Goal: Transaction & Acquisition: Subscribe to service/newsletter

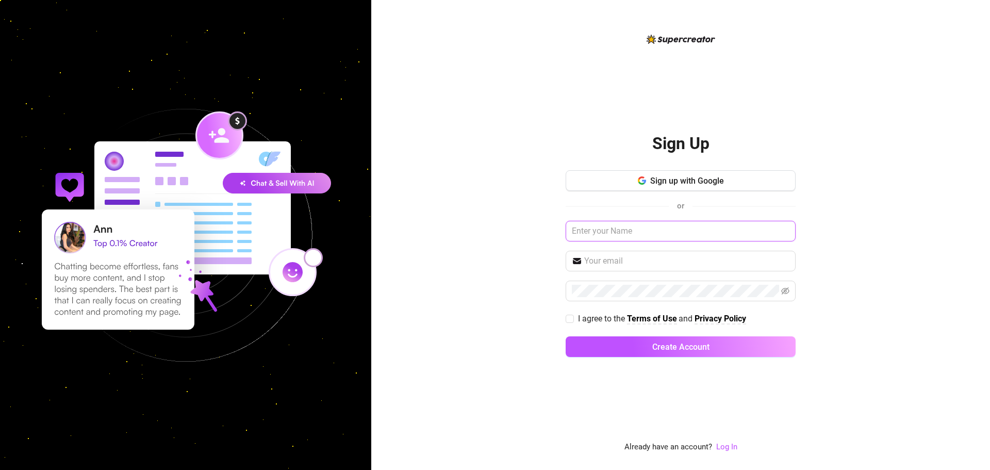
click at [651, 230] on input "text" at bounding box center [681, 231] width 230 height 21
click at [725, 445] on link "Log In" at bounding box center [726, 446] width 21 height 9
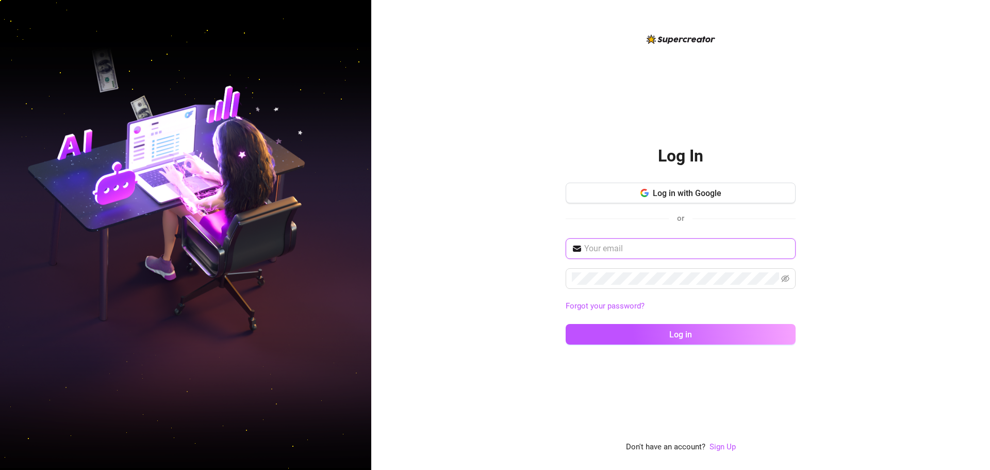
click at [662, 246] on input "text" at bounding box center [686, 248] width 205 height 12
type input "david@liverich.travel"
click at [566, 324] on button "Log in" at bounding box center [681, 334] width 230 height 21
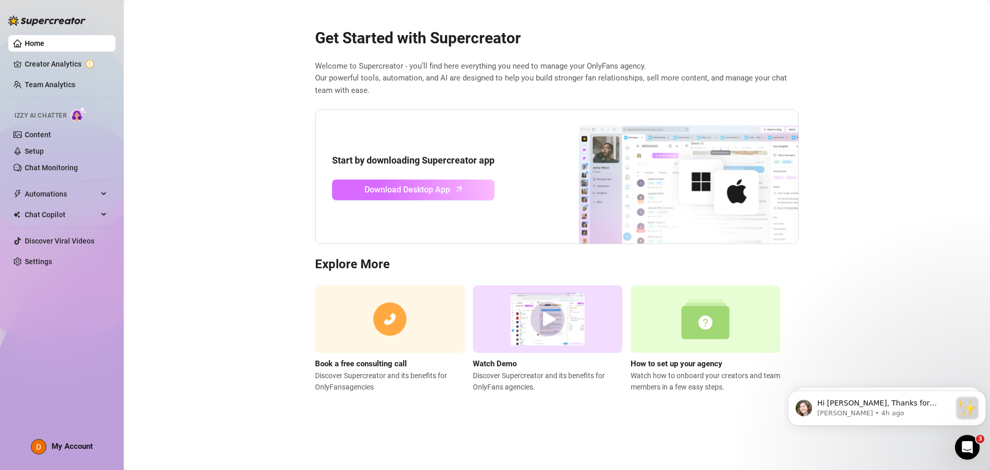
click at [421, 194] on span "Download Desktop App" at bounding box center [408, 189] width 86 height 13
click at [43, 67] on link "Creator Analytics" at bounding box center [66, 64] width 83 height 17
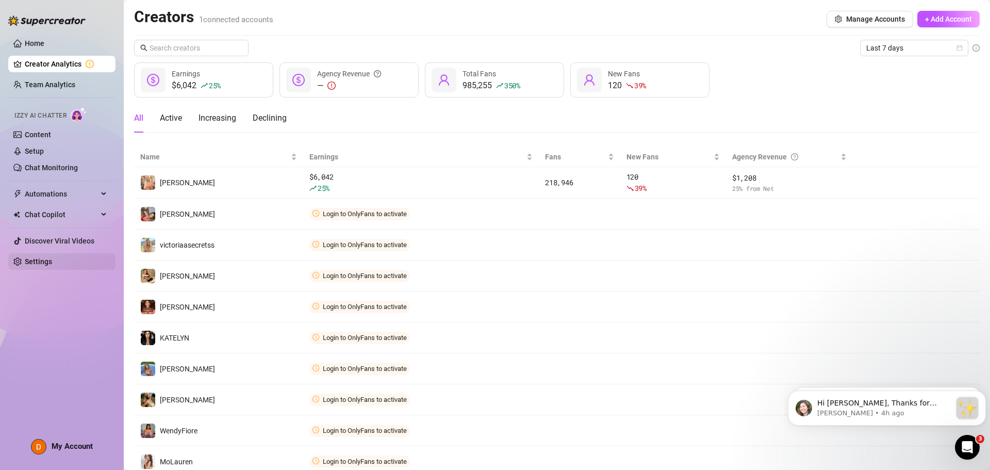
click at [44, 259] on link "Settings" at bounding box center [38, 261] width 27 height 8
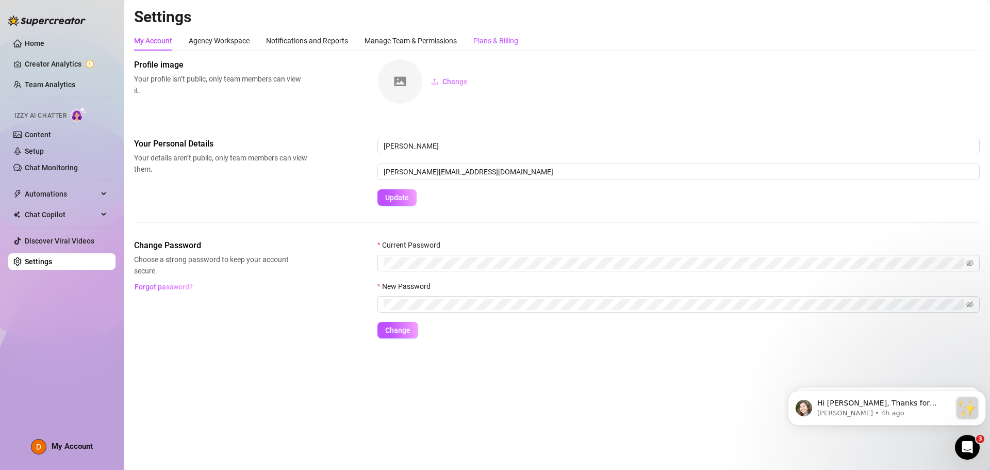
click at [498, 37] on div "Plans & Billing" at bounding box center [496, 40] width 45 height 11
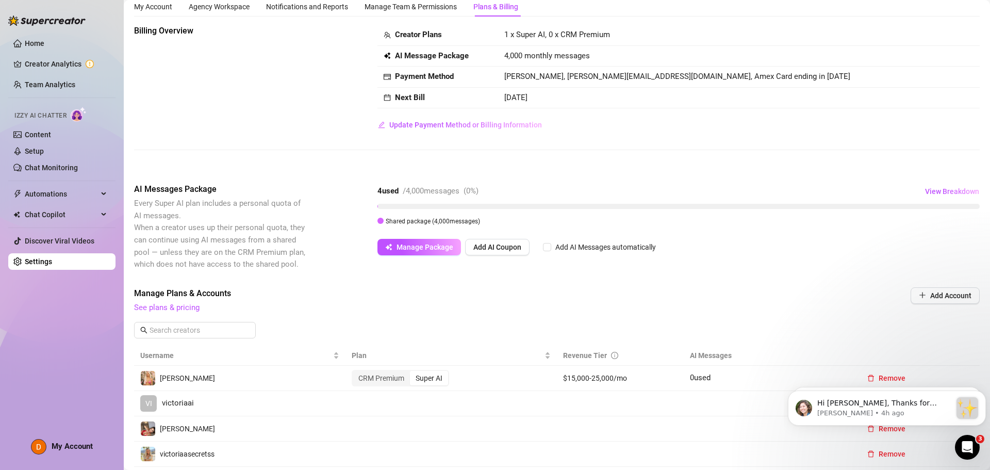
scroll to position [52, 0]
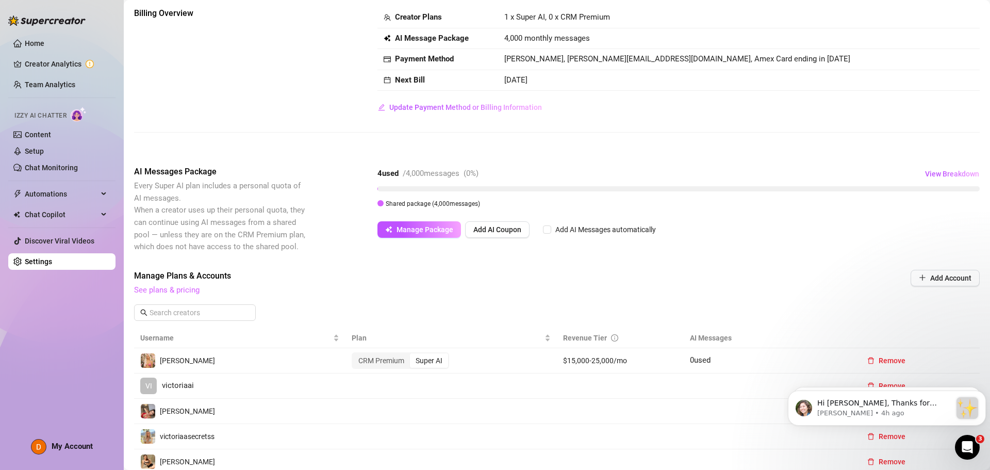
click at [187, 288] on link "See plans & pricing" at bounding box center [167, 289] width 66 height 9
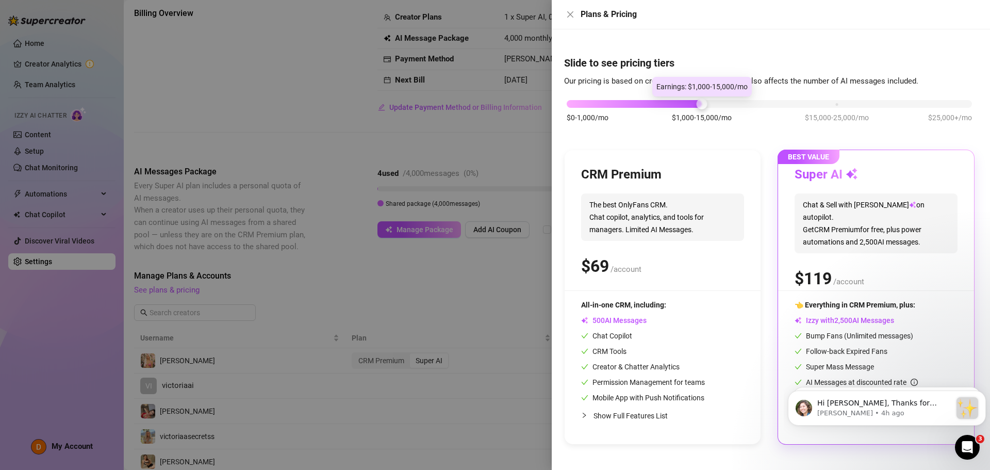
drag, startPoint x: 702, startPoint y: 102, endPoint x: 785, endPoint y: 106, distance: 83.6
click at [785, 104] on div "$0-1,000/mo $1,000-15,000/mo $15,000-25,000/mo $25,000+/mo" at bounding box center [769, 101] width 405 height 6
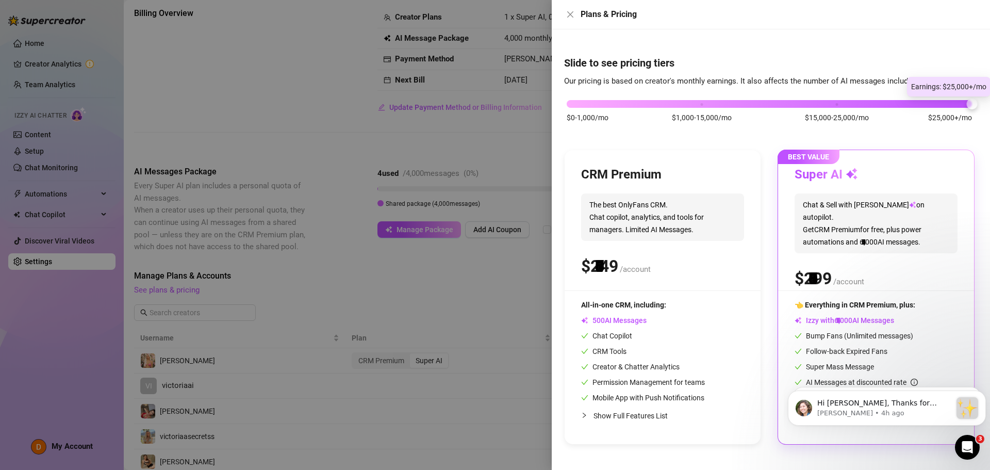
drag, startPoint x: 835, startPoint y: 101, endPoint x: 928, endPoint y: 100, distance: 93.4
click at [928, 100] on div "$0-1,000/mo $1,000-15,000/mo $15,000-25,000/mo $25,000+/mo" at bounding box center [769, 101] width 405 height 6
click at [706, 102] on div "$0-1,000/mo $1,000-15,000/mo $15,000-25,000/mo $25,000+/mo" at bounding box center [769, 101] width 405 height 6
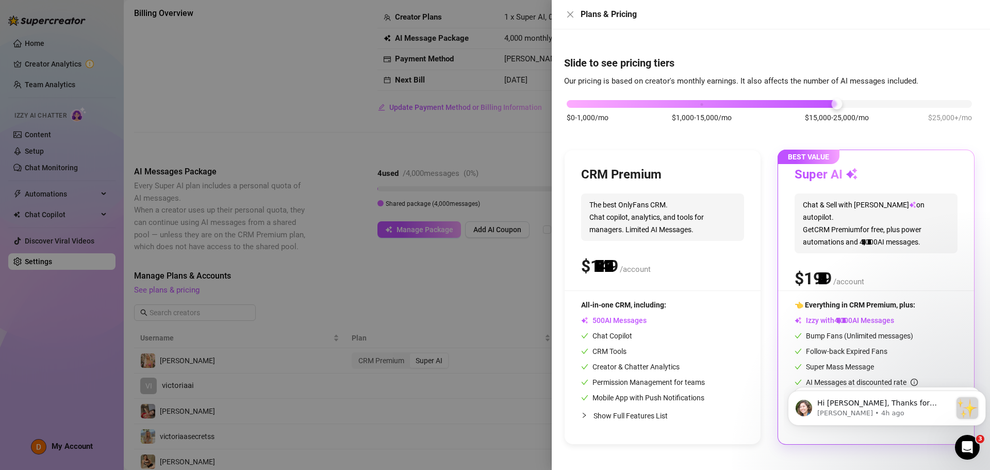
click at [825, 101] on div "$0-1,000/mo $1,000-15,000/mo $15,000-25,000/mo $25,000+/mo" at bounding box center [769, 101] width 405 height 6
click at [933, 103] on div "$0-1,000/mo $1,000-15,000/mo $15,000-25,000/mo $25,000+/mo" at bounding box center [769, 101] width 405 height 6
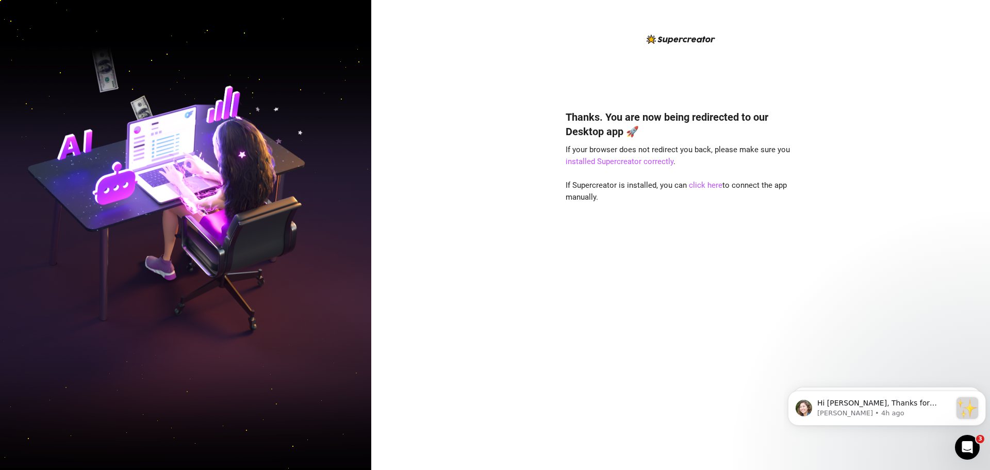
click at [564, 82] on div "Thanks. You are now being redirected to our Desktop app 🚀 If your browser does …" at bounding box center [680, 235] width 619 height 470
